Goal: Find specific fact: Find specific fact

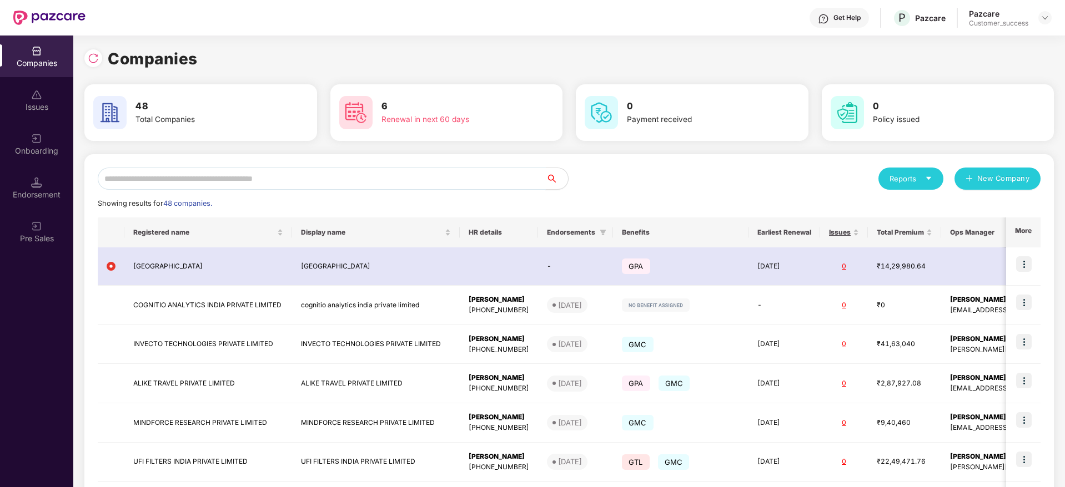
click at [182, 173] on input "text" at bounding box center [322, 179] width 448 height 22
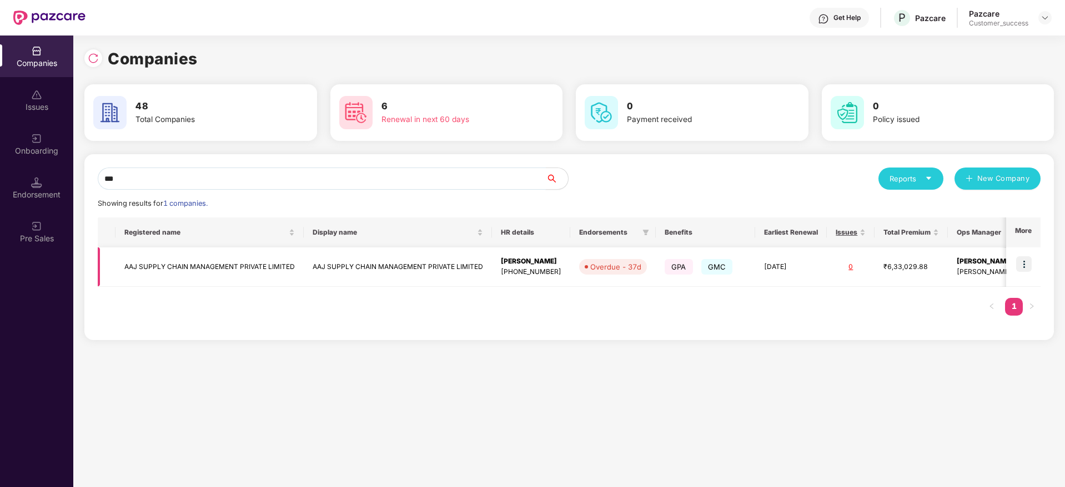
type input "***"
click at [191, 264] on td "AAJ SUPPLY CHAIN MANAGEMENT PRIVATE LIMITED" at bounding box center [209, 267] width 188 height 39
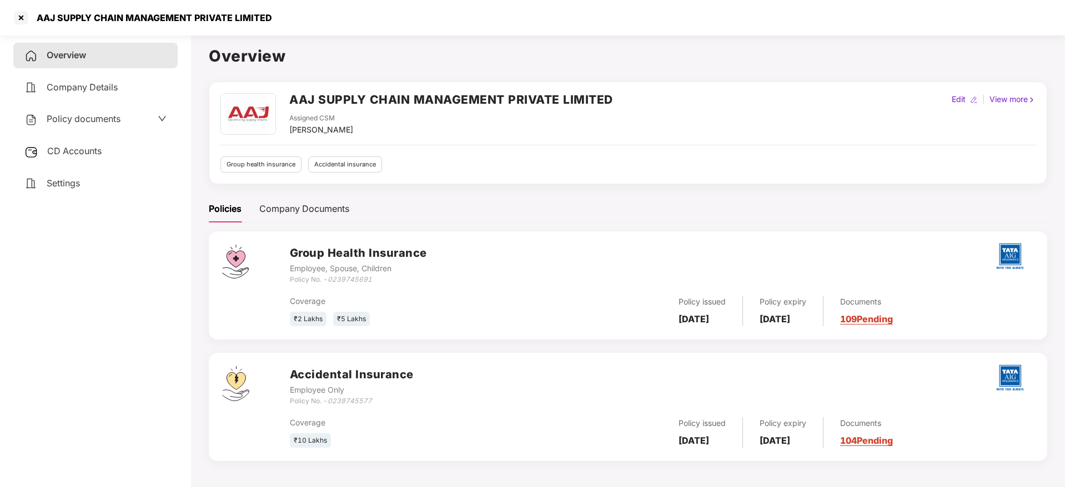
click at [455, 94] on h2 "AAJ SUPPLY CHAIN MANAGEMENT PRIVATE LIMITED" at bounding box center [451, 99] width 324 height 18
drag, startPoint x: 293, startPoint y: 100, endPoint x: 674, endPoint y: 96, distance: 381.4
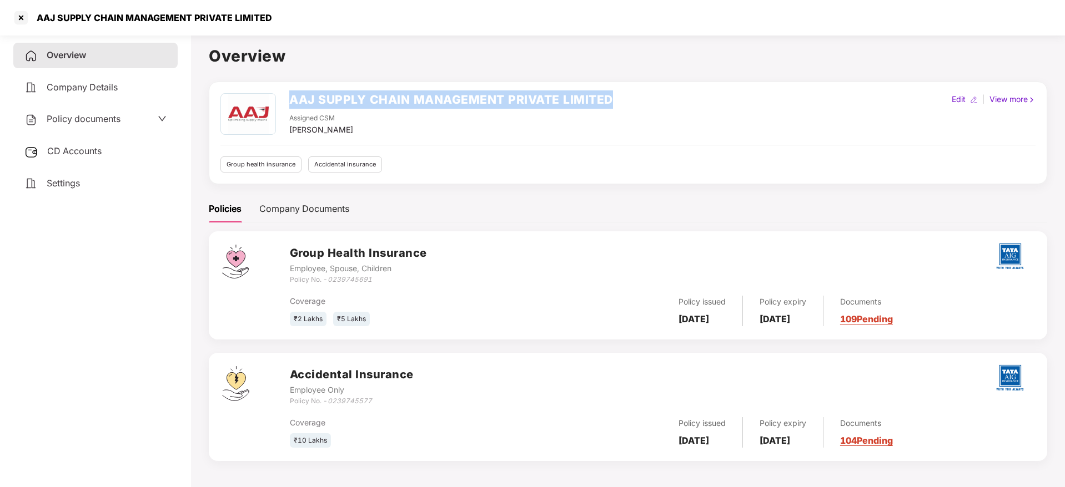
click at [674, 96] on div "AAJ SUPPLY CHAIN MANAGEMENT PRIVATE LIMITED Assigned CSM [PERSON_NAME] Edit | V…" at bounding box center [627, 114] width 815 height 43
copy h2 "AAJ SUPPLY CHAIN MANAGEMENT PRIVATE LIMITED"
drag, startPoint x: 374, startPoint y: 281, endPoint x: 330, endPoint y: 281, distance: 43.9
click at [330, 281] on div "Policy No. - 0239745691" at bounding box center [358, 280] width 137 height 11
copy icon "0239745691"
